Goal: Task Accomplishment & Management: Use online tool/utility

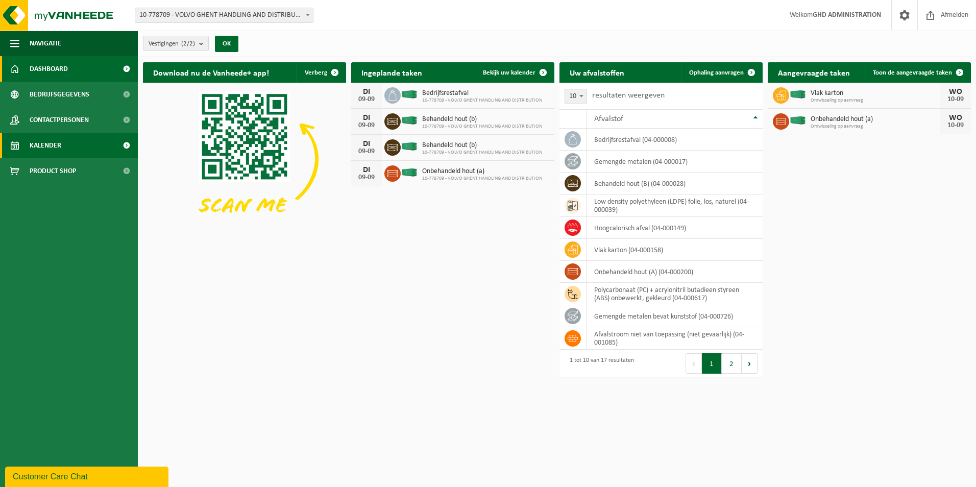
drag, startPoint x: 47, startPoint y: 143, endPoint x: 54, endPoint y: 143, distance: 6.1
click at [47, 143] on span "Kalender" at bounding box center [46, 146] width 32 height 26
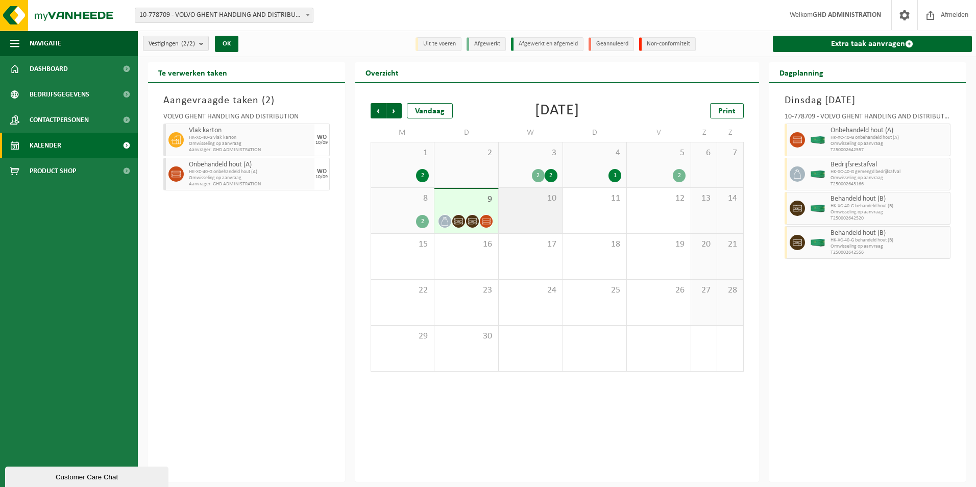
click at [526, 217] on div "10" at bounding box center [531, 210] width 64 height 45
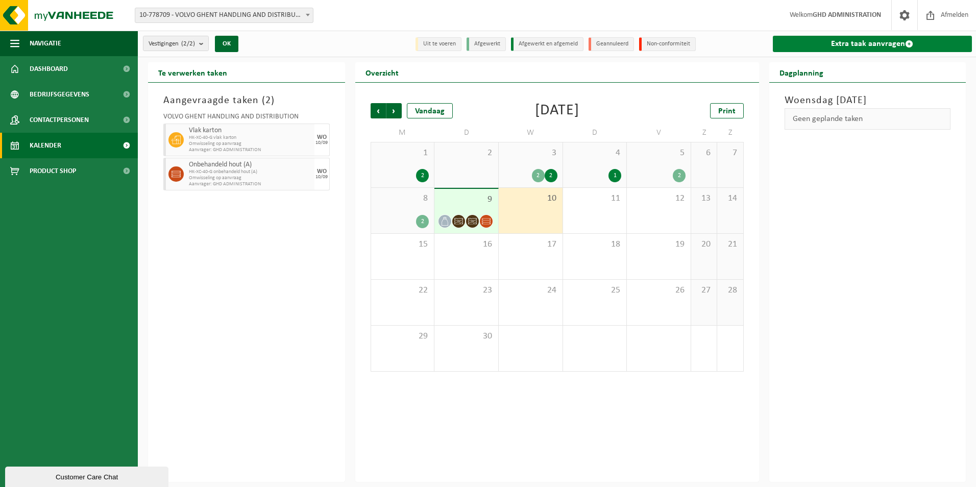
click at [861, 41] on link "Extra taak aanvragen" at bounding box center [873, 44] width 200 height 16
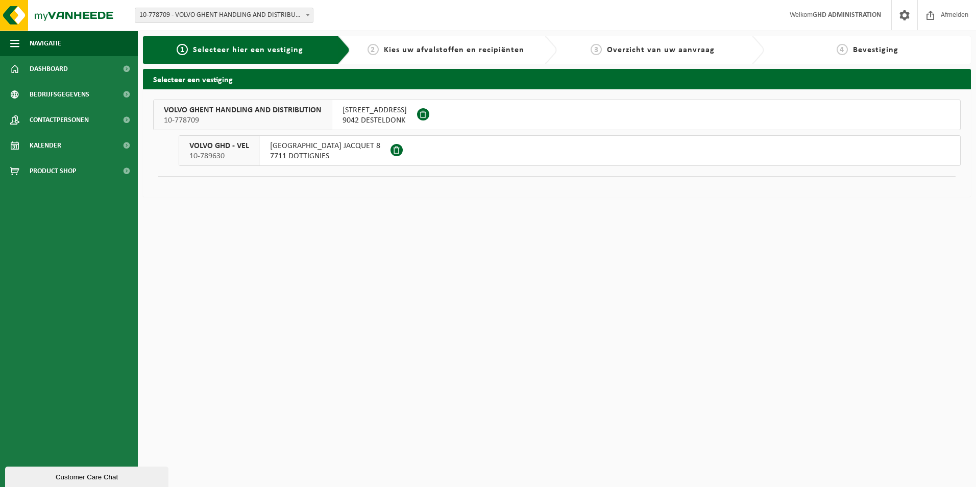
click at [361, 122] on span "9042 DESTELDONK" at bounding box center [374, 120] width 64 height 10
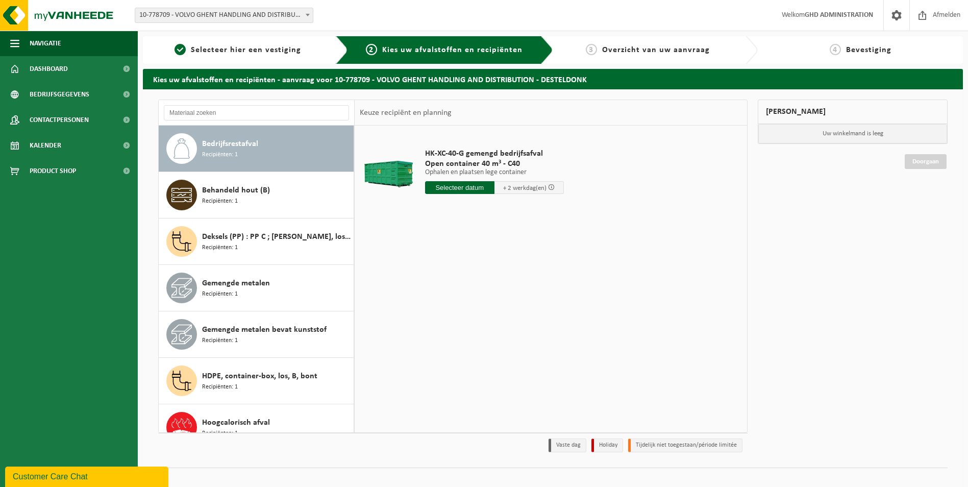
click at [447, 185] on input "text" at bounding box center [459, 187] width 69 height 13
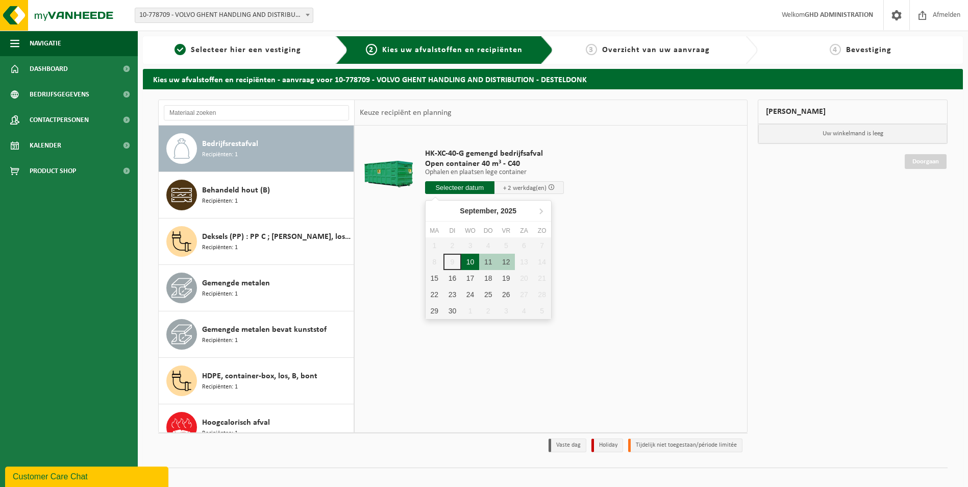
click at [474, 261] on div "10" at bounding box center [470, 262] width 18 height 16
type input "Van 2025-09-10"
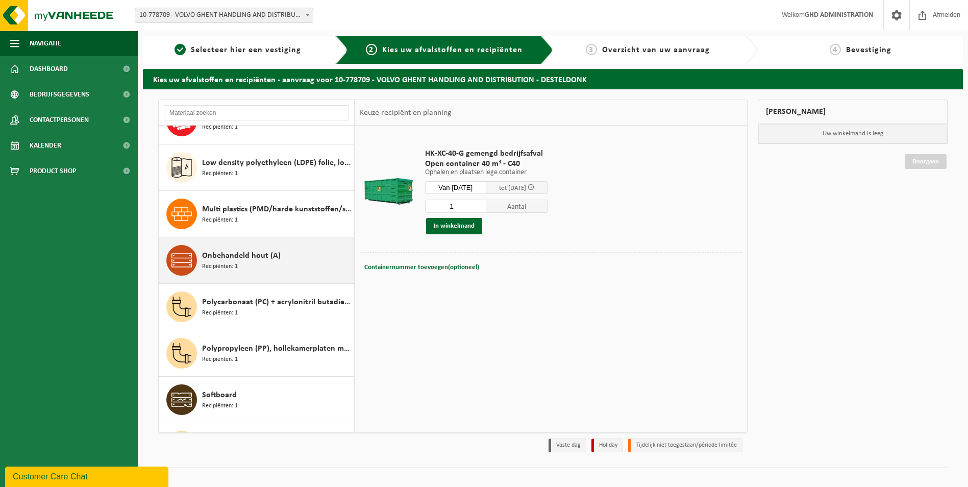
click at [266, 271] on div "Onbehandeld hout (A) Recipiënten: 1" at bounding box center [276, 260] width 149 height 31
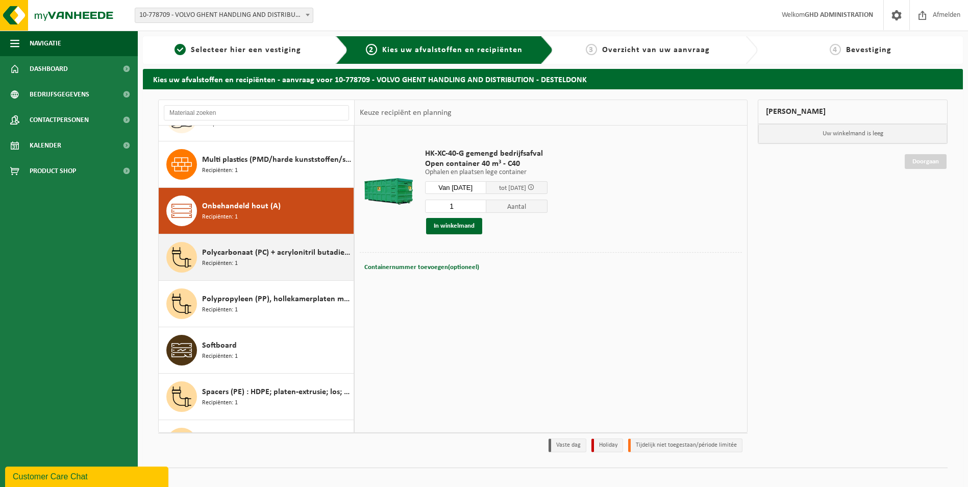
scroll to position [418, 0]
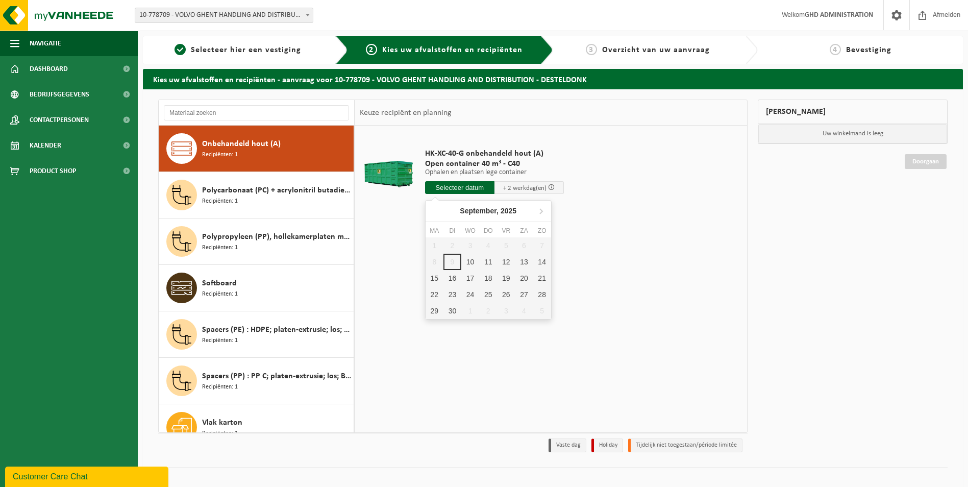
click at [458, 187] on input "text" at bounding box center [459, 187] width 69 height 13
click at [467, 261] on div "10" at bounding box center [470, 262] width 18 height 16
type input "Van 2025-09-10"
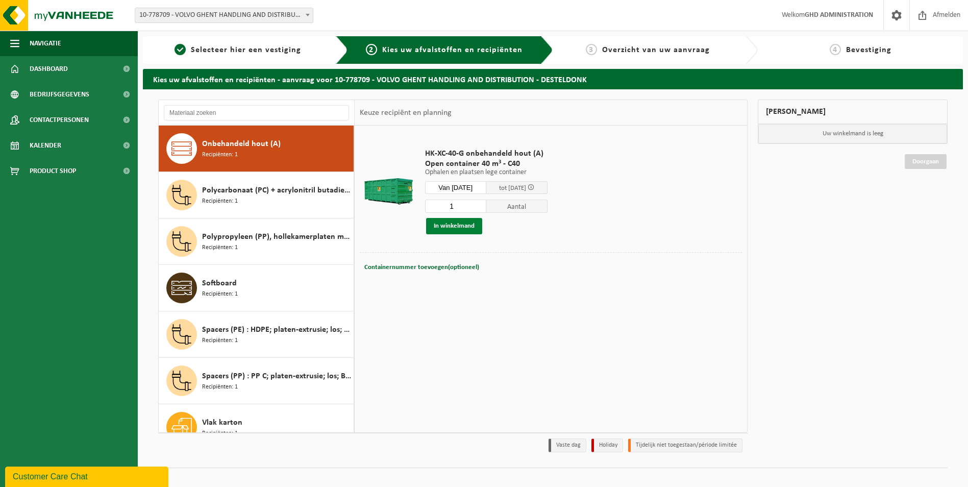
click at [461, 227] on button "In winkelmand" at bounding box center [454, 226] width 56 height 16
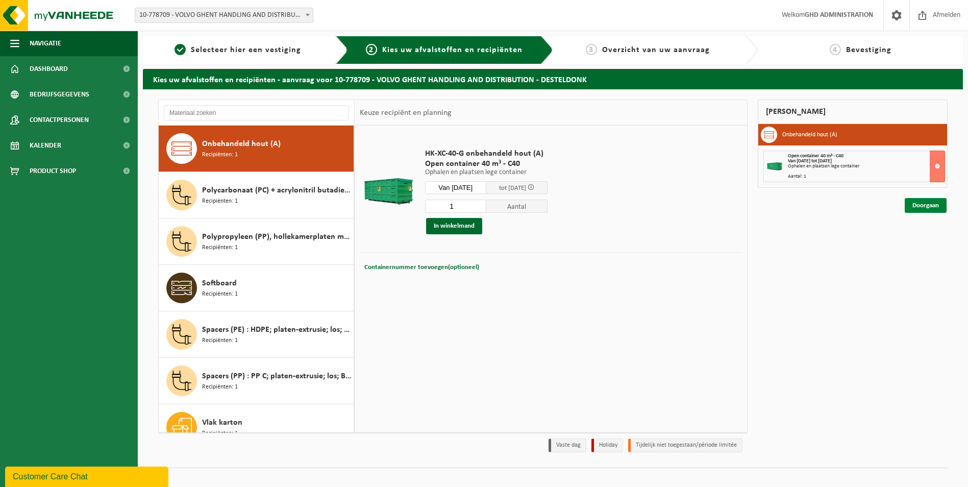
click at [923, 206] on link "Doorgaan" at bounding box center [926, 205] width 42 height 15
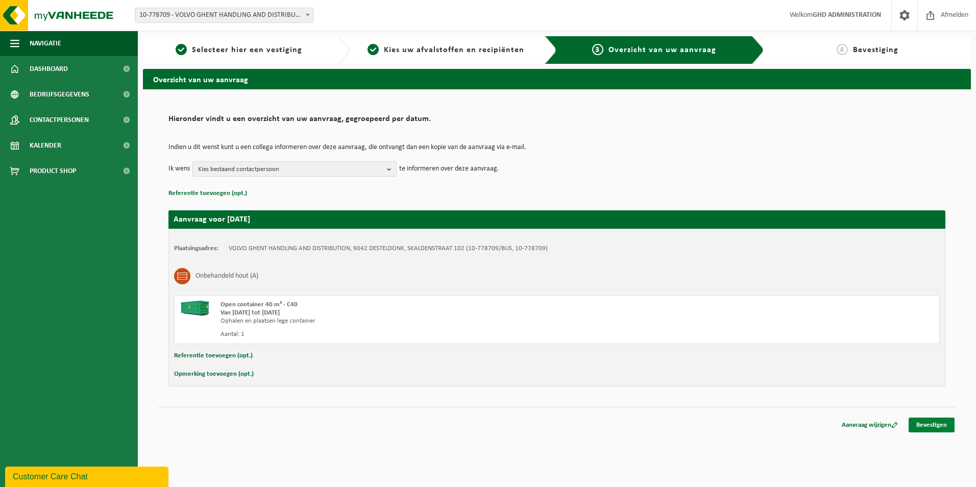
click at [942, 424] on link "Bevestigen" at bounding box center [932, 425] width 46 height 15
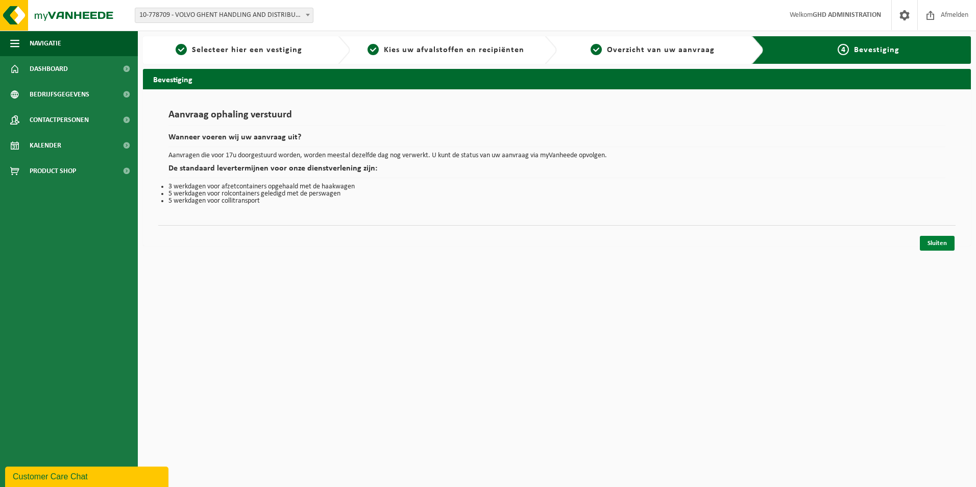
click at [944, 239] on link "Sluiten" at bounding box center [937, 243] width 35 height 15
